Goal: Use online tool/utility: Utilize a website feature to perform a specific function

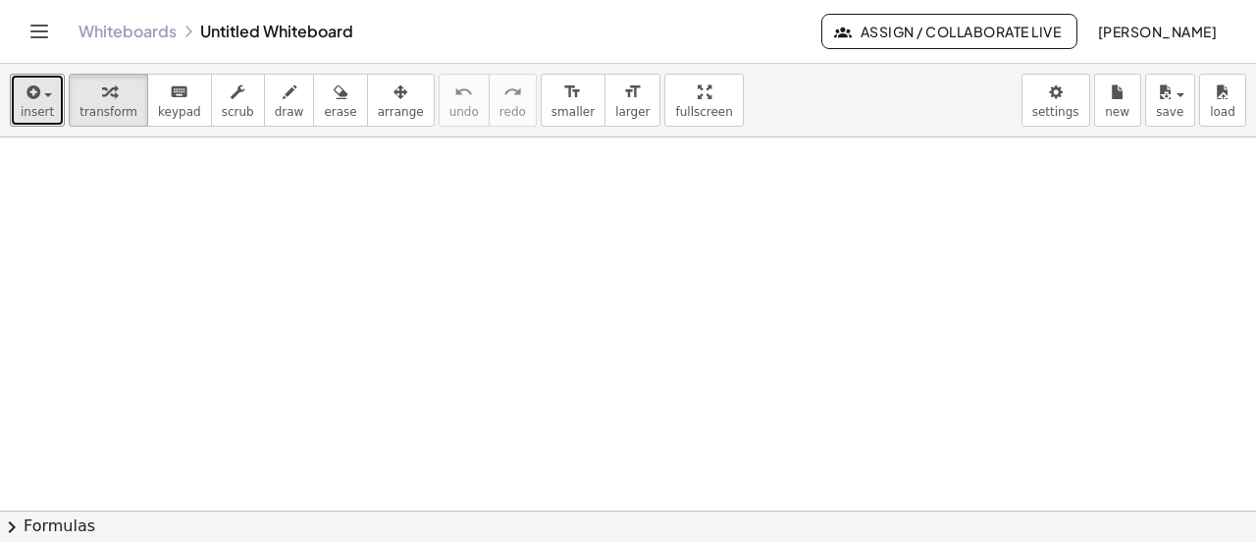
click at [44, 93] on span "button" at bounding box center [48, 95] width 8 height 4
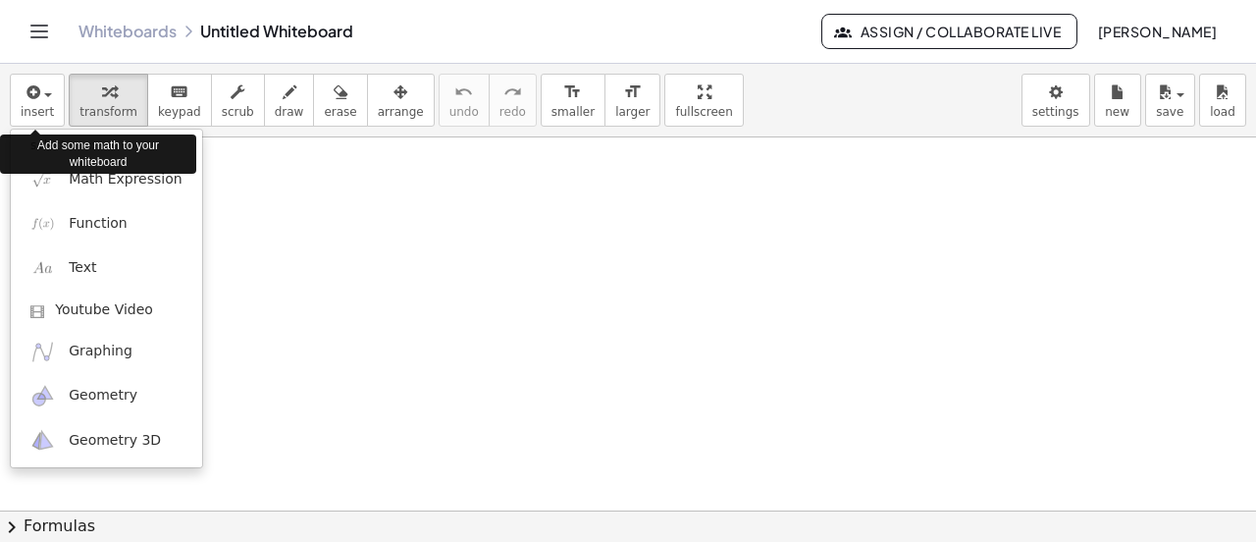
click at [167, 100] on div at bounding box center [628, 271] width 1256 height 542
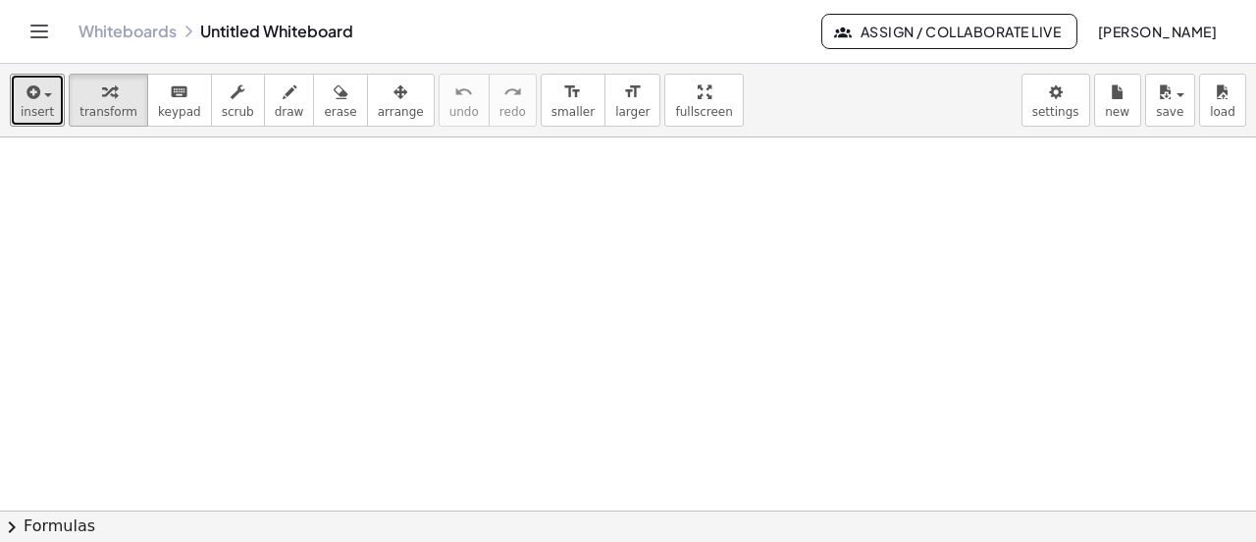
click at [40, 88] on span "button" at bounding box center [42, 94] width 4 height 14
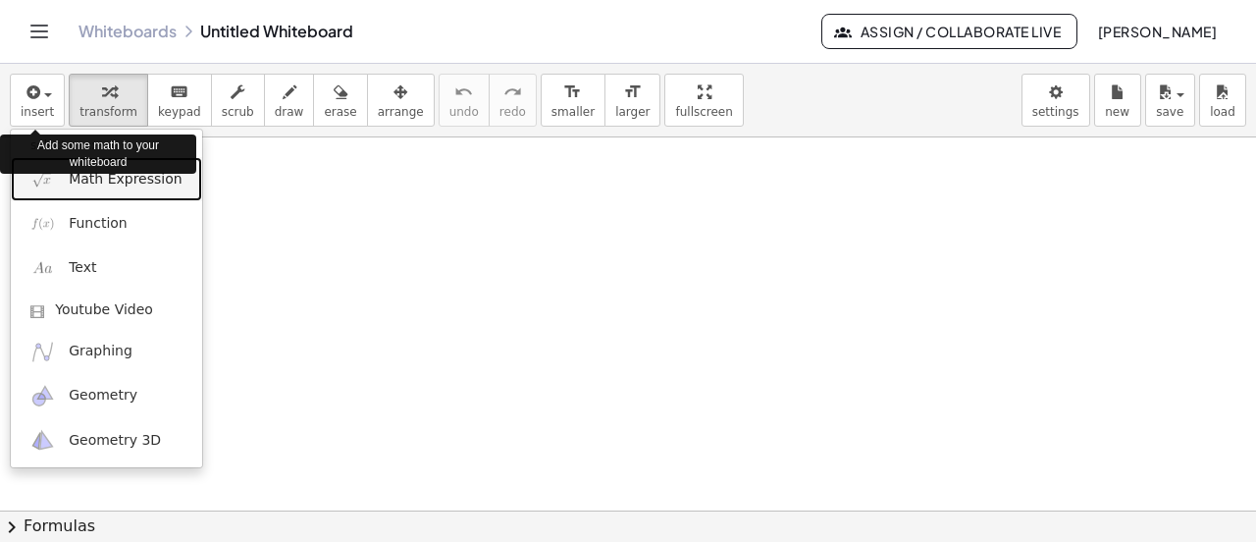
click at [103, 181] on span "Math Expression" at bounding box center [125, 180] width 113 height 20
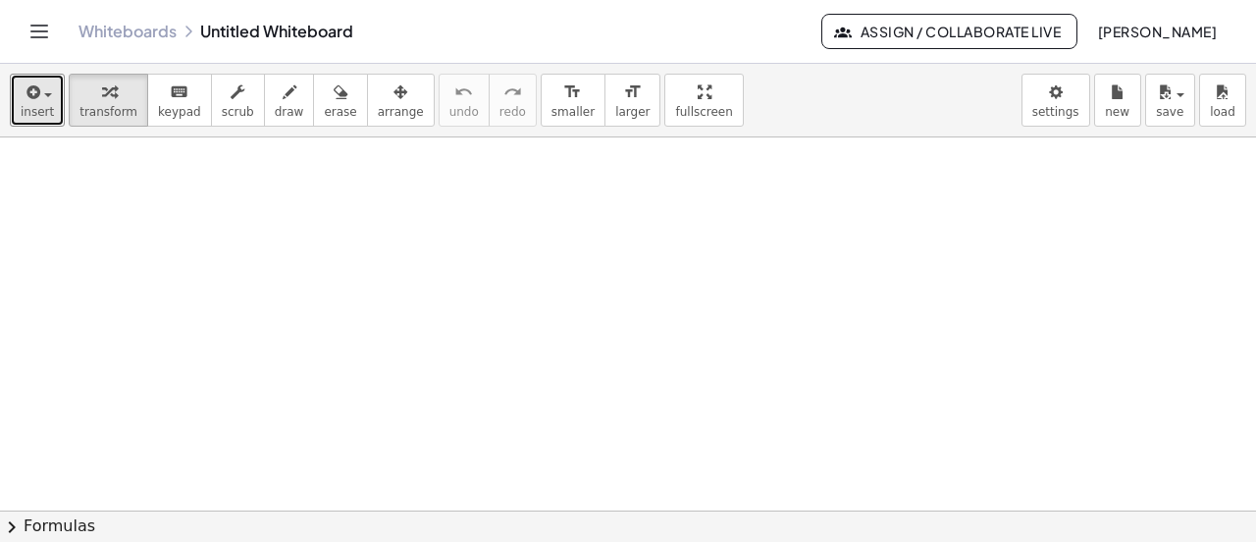
click at [41, 91] on span "button" at bounding box center [42, 94] width 4 height 14
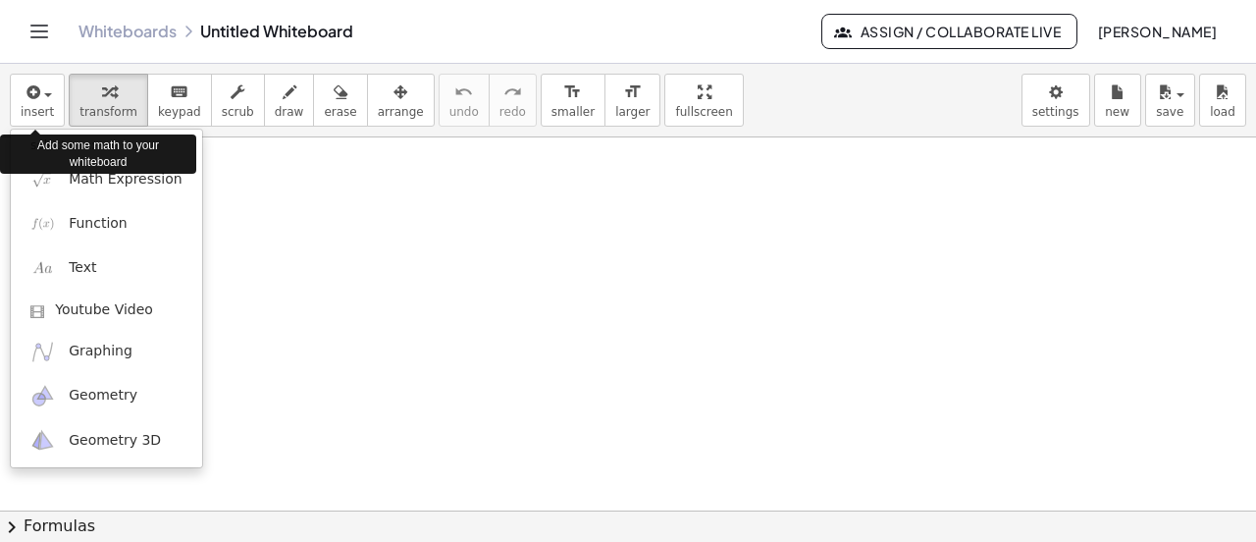
click at [93, 178] on div "Add some math to your whiteboard" at bounding box center [98, 154] width 196 height 49
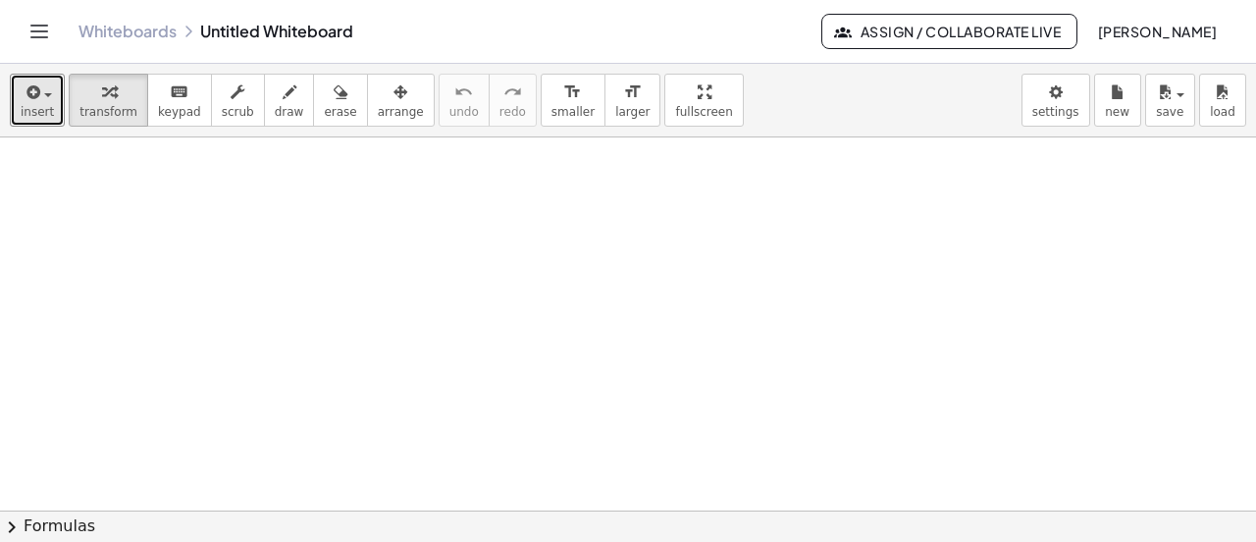
click at [45, 93] on span "button" at bounding box center [48, 95] width 8 height 4
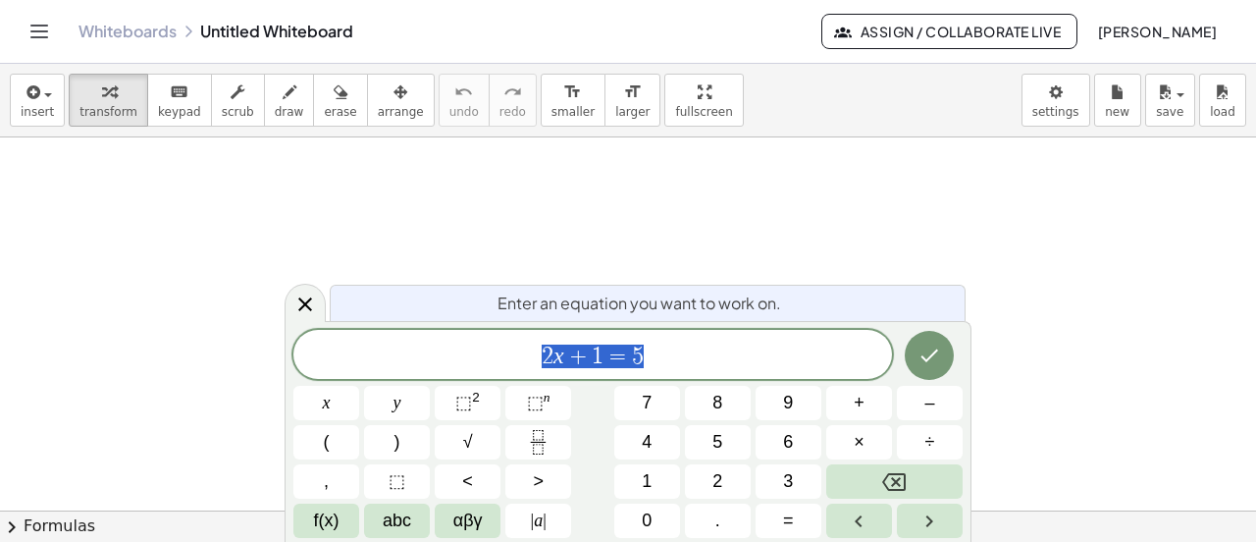
click at [894, 474] on icon "Backspace" at bounding box center [894, 482] width 24 height 18
click at [720, 471] on span "2" at bounding box center [717, 481] width 10 height 26
click at [326, 403] on span "x" at bounding box center [327, 403] width 8 height 26
click at [924, 399] on span "–" at bounding box center [929, 403] width 10 height 26
click at [779, 482] on button "3" at bounding box center [789, 481] width 66 height 34
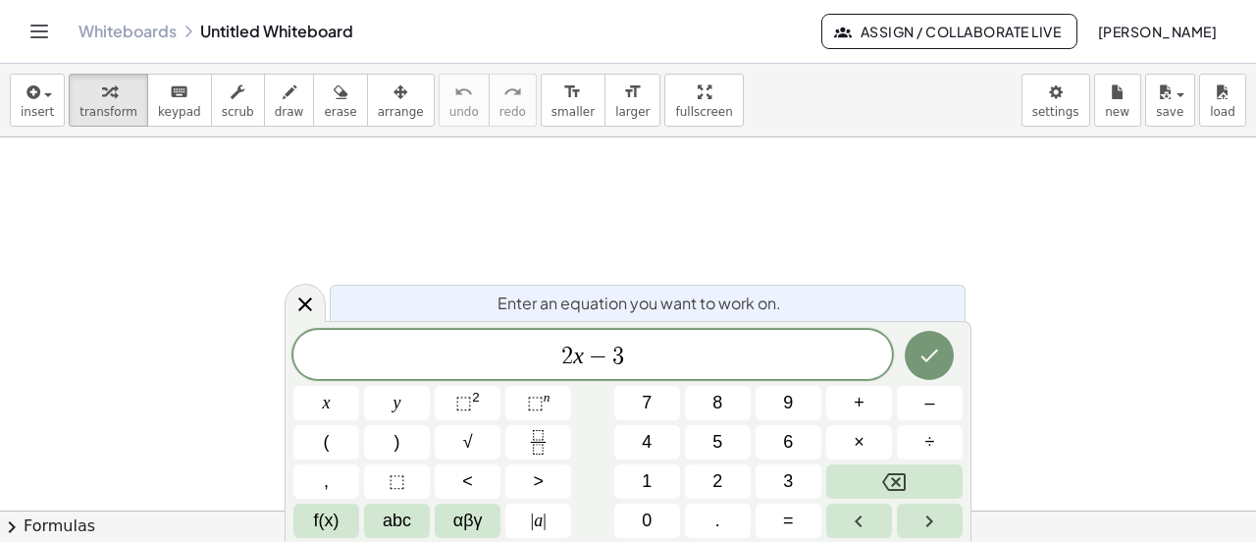
click at [792, 525] on span "=" at bounding box center [788, 520] width 11 height 26
click at [719, 437] on span "5" at bounding box center [717, 442] width 10 height 26
click at [934, 358] on icon "Done" at bounding box center [930, 355] width 24 height 24
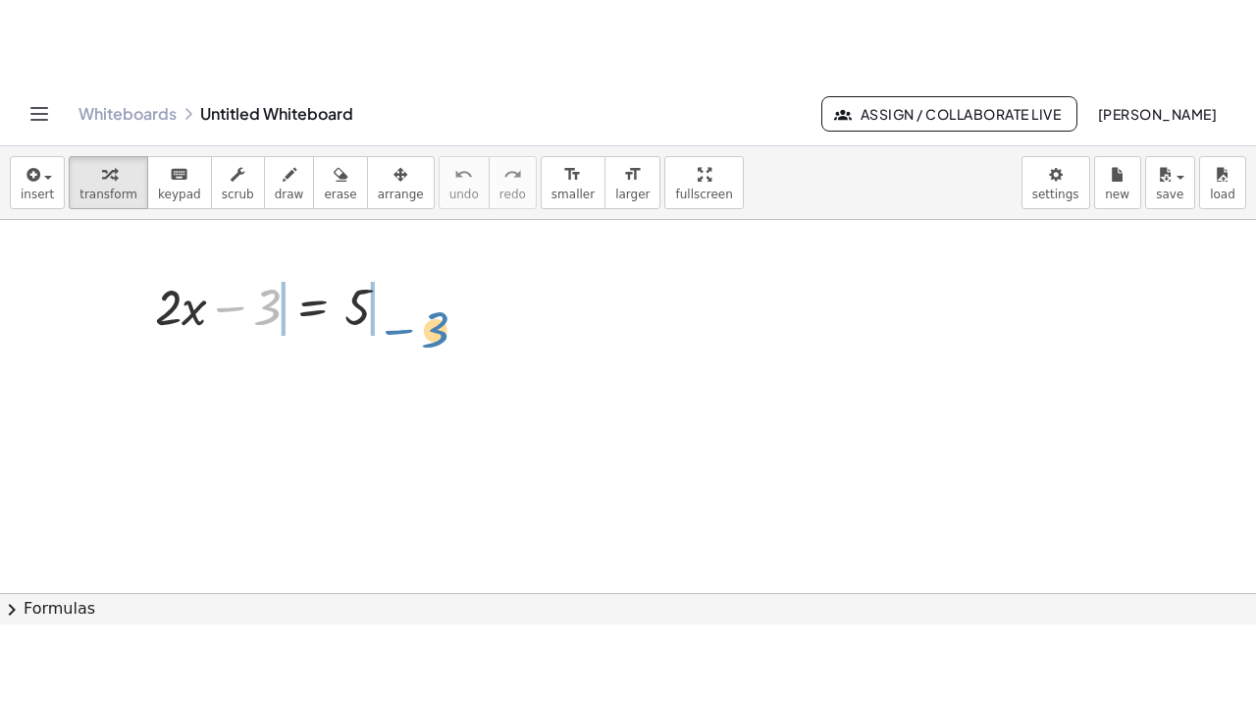
scroll to position [3, 0]
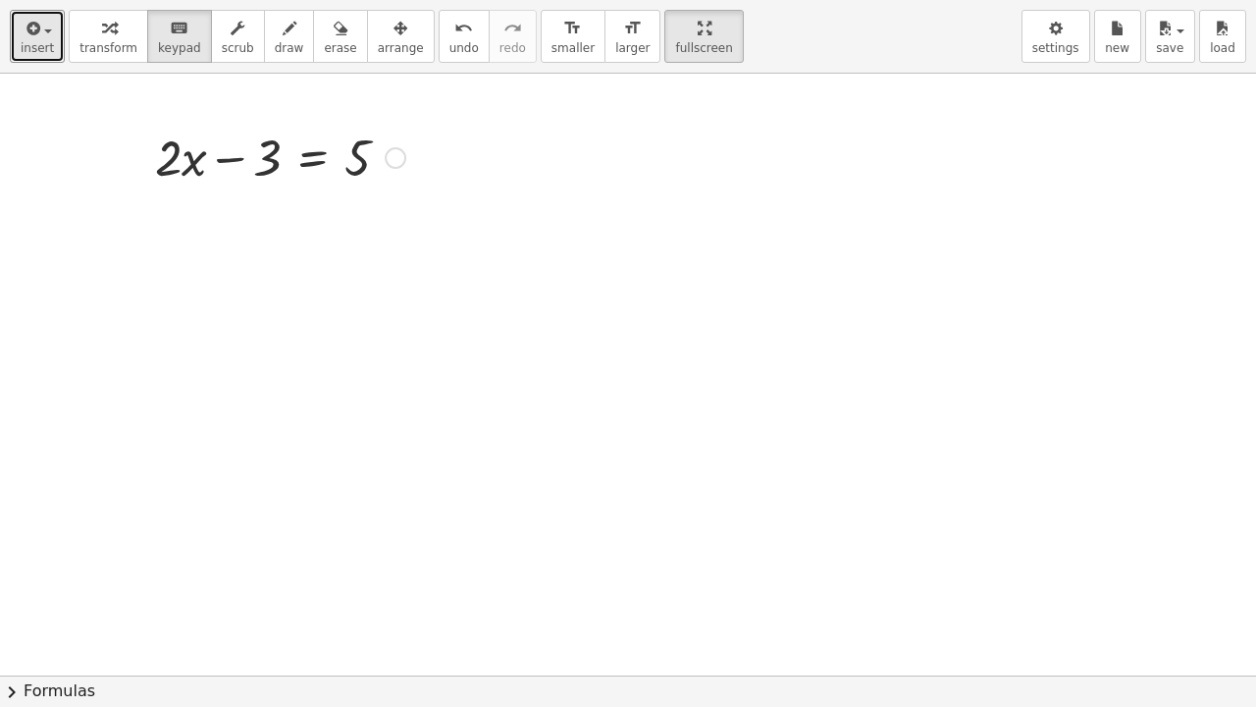
click at [45, 34] on div "button" at bounding box center [37, 28] width 33 height 24
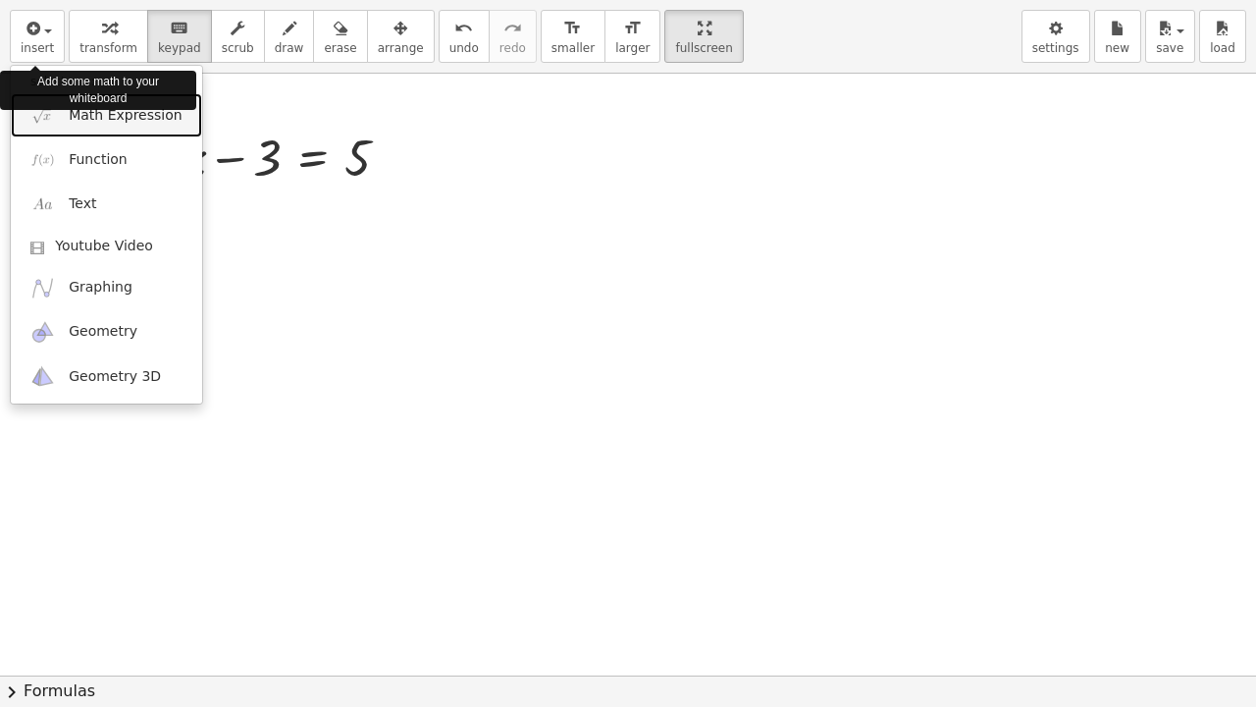
click at [90, 117] on span "Math Expression" at bounding box center [125, 116] width 113 height 20
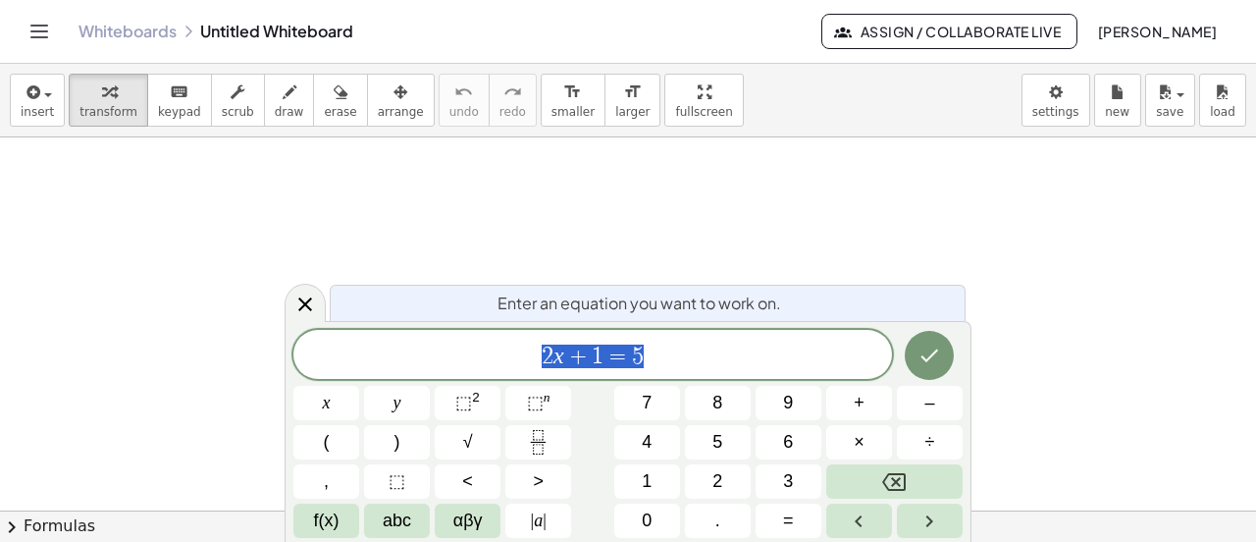
click at [896, 482] on icon "Backspace" at bounding box center [894, 482] width 24 height 18
click at [652, 441] on button "4" at bounding box center [647, 442] width 66 height 34
click at [315, 402] on button "x" at bounding box center [326, 403] width 66 height 34
click at [926, 400] on span "–" at bounding box center [929, 403] width 10 height 26
click at [655, 396] on button "7" at bounding box center [647, 403] width 66 height 34
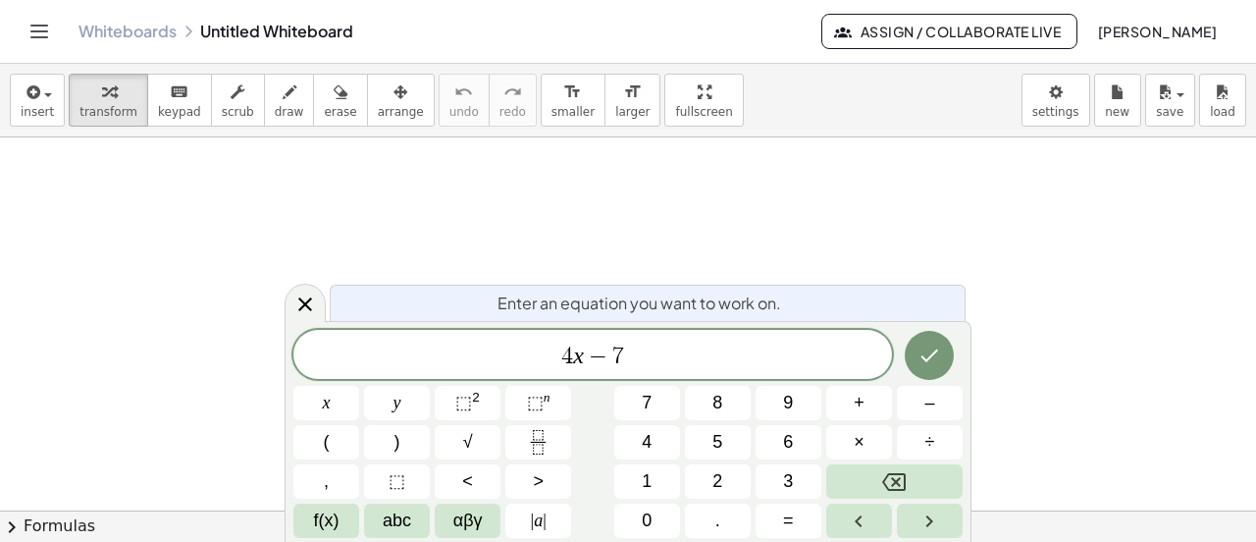
click at [784, 515] on span "=" at bounding box center [788, 520] width 11 height 26
click at [651, 475] on span "1" at bounding box center [647, 481] width 10 height 26
click at [786, 478] on span "3" at bounding box center [788, 481] width 10 height 26
click at [932, 349] on icon "Done" at bounding box center [930, 355] width 24 height 24
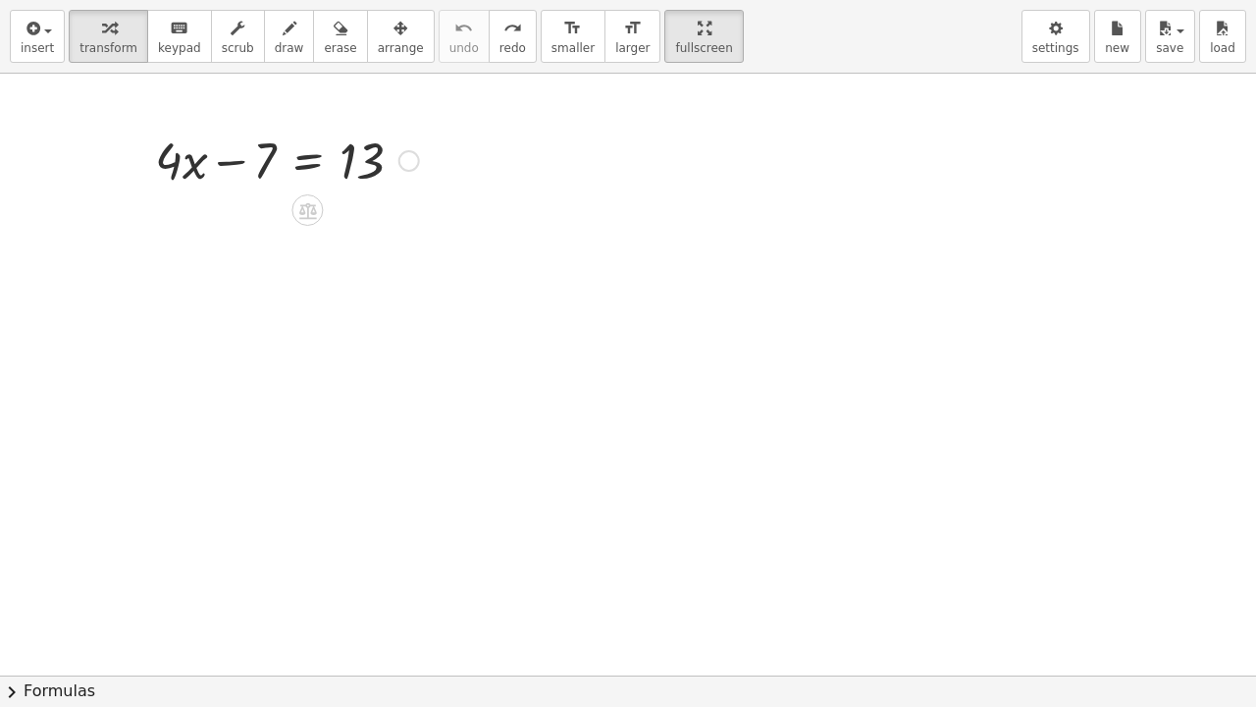
click at [305, 207] on icon at bounding box center [308, 210] width 18 height 17
click at [235, 210] on div "+" at bounding box center [228, 209] width 31 height 31
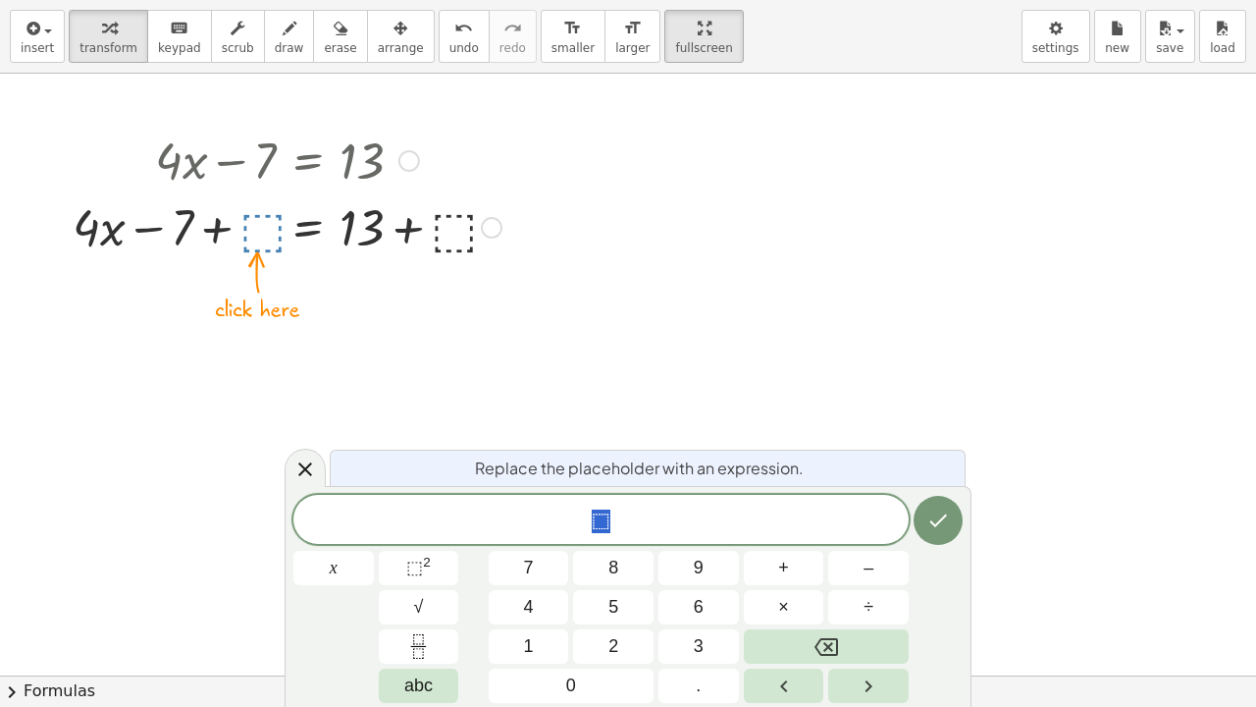
click at [524, 541] on span "7" at bounding box center [529, 567] width 10 height 26
click at [939, 518] on icon "Done" at bounding box center [938, 520] width 24 height 24
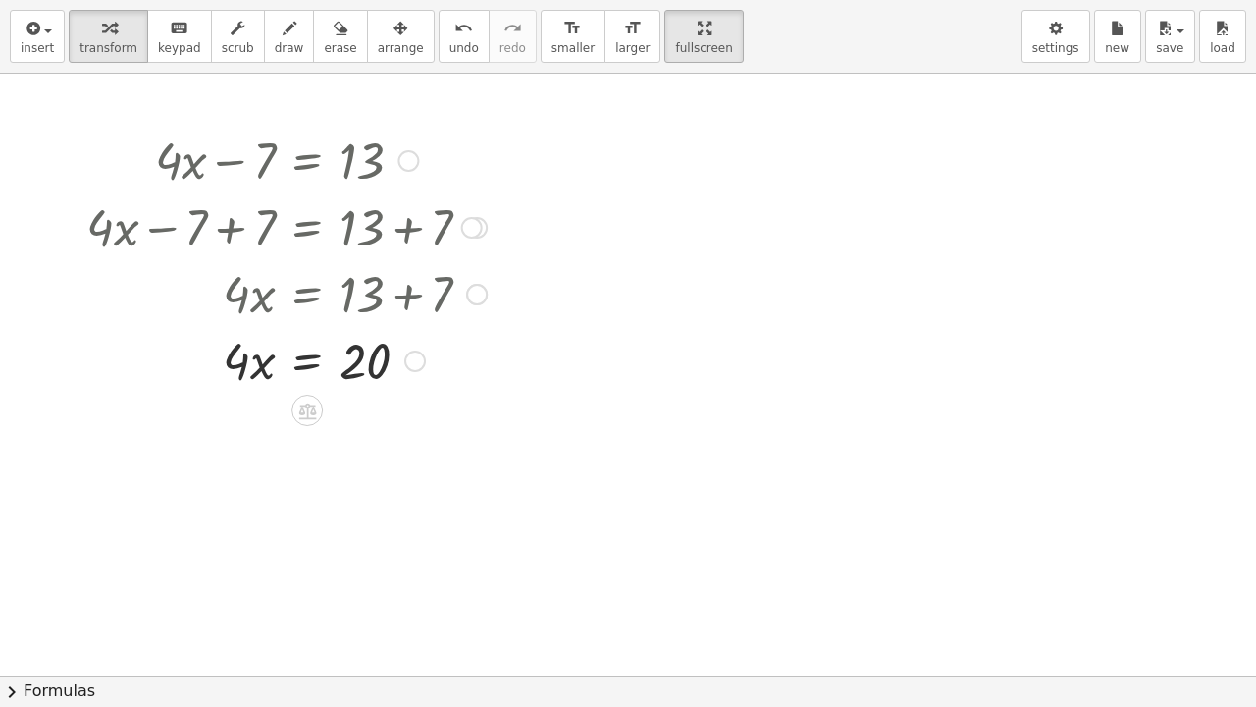
click at [304, 405] on icon at bounding box center [307, 410] width 18 height 17
click at [347, 404] on span "÷" at bounding box center [347, 410] width 11 height 28
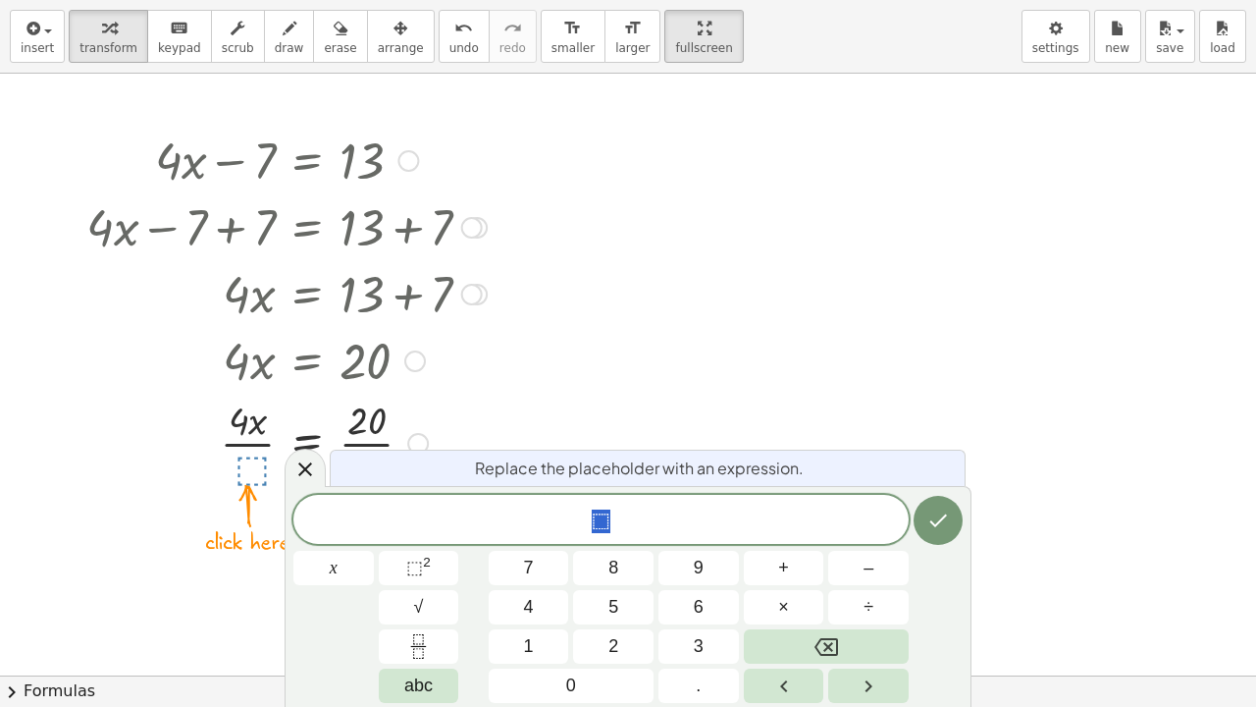
click at [536, 541] on button "4" at bounding box center [529, 607] width 80 height 34
click at [939, 511] on icon "Done" at bounding box center [938, 520] width 24 height 24
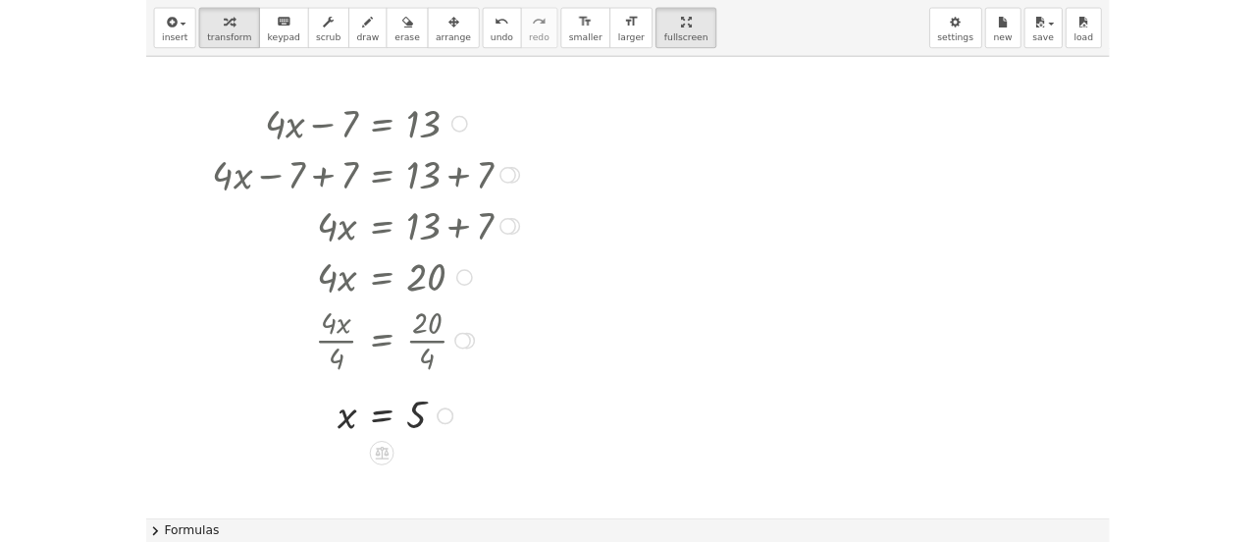
scroll to position [32, 0]
